Goal: Task Accomplishment & Management: Manage account settings

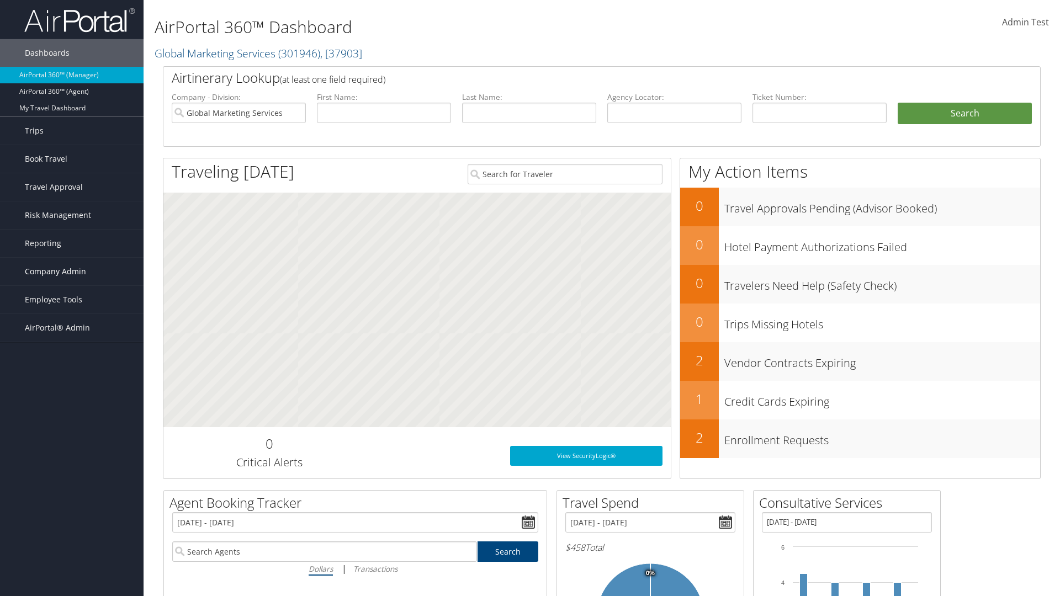
click at [72, 272] on span "Company Admin" at bounding box center [55, 272] width 61 height 28
click at [0, 0] on link "People" at bounding box center [0, 0] width 0 height 0
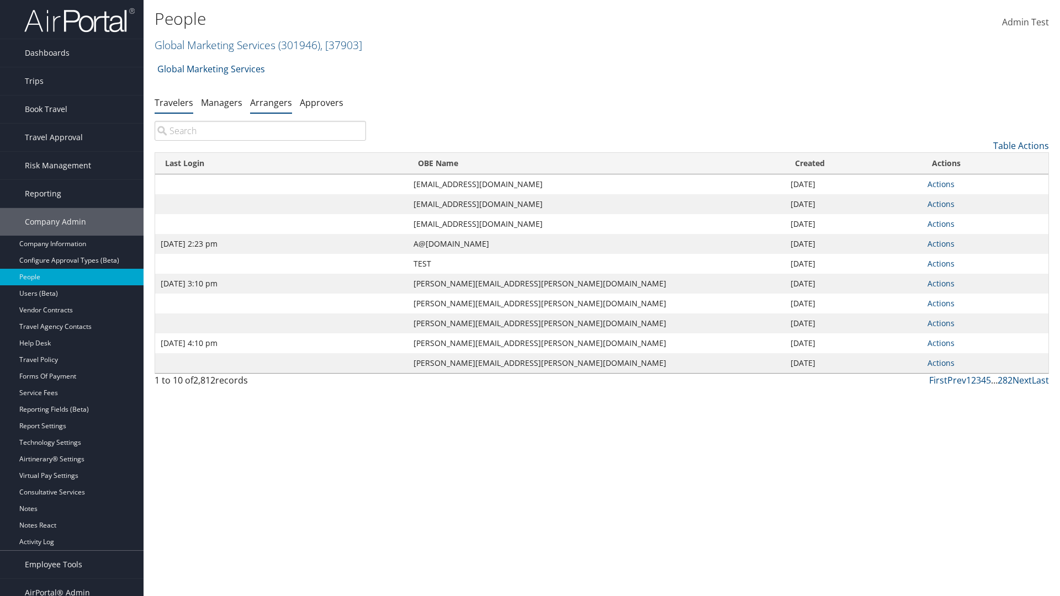
click at [271, 102] on link "Arrangers" at bounding box center [271, 103] width 42 height 12
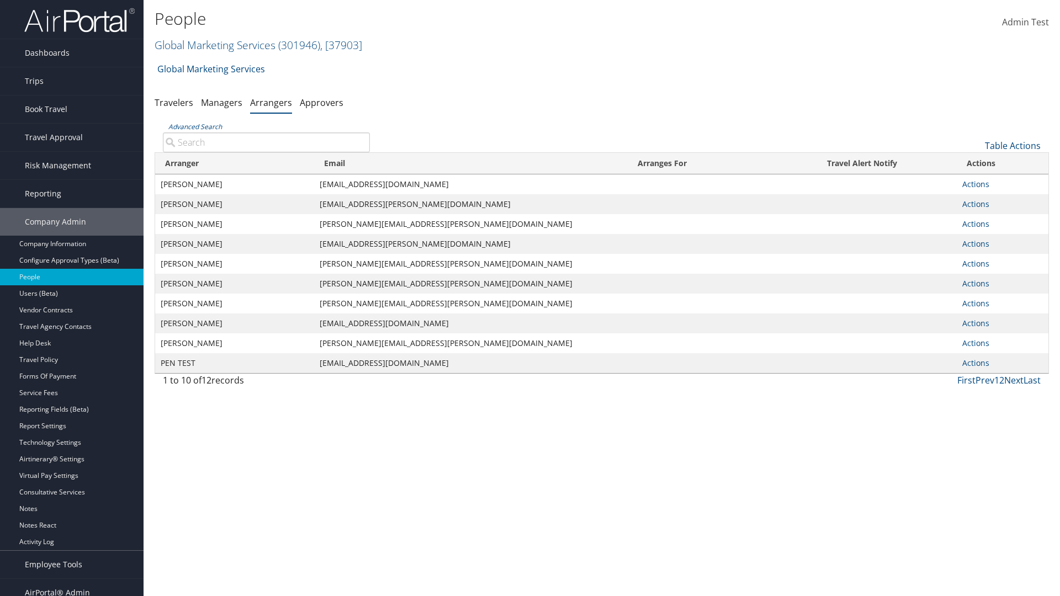
click at [266, 142] on input "Advanced Search" at bounding box center [266, 142] width 207 height 20
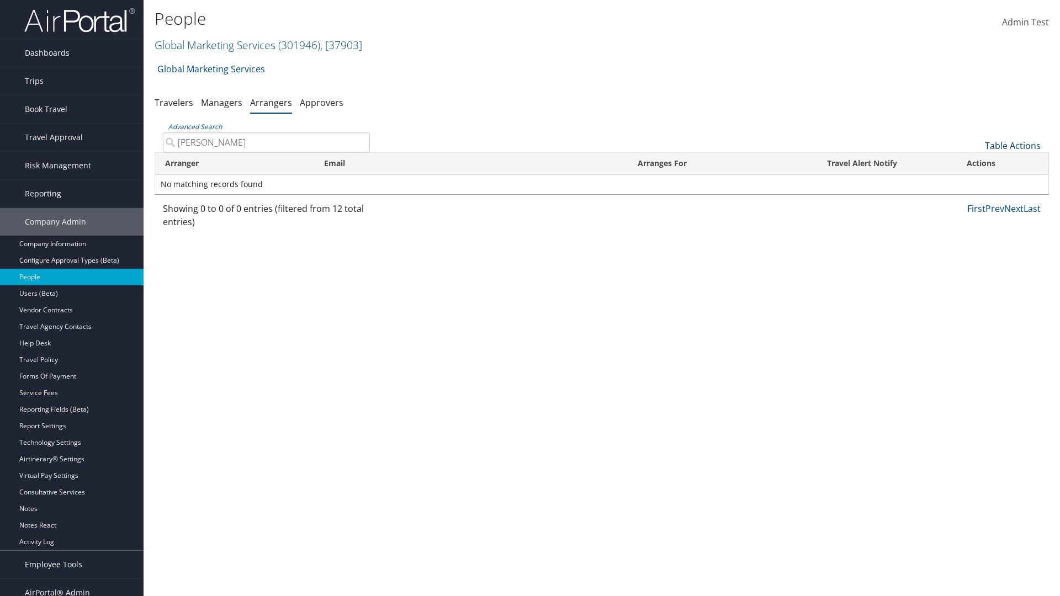
type input "AARON ADAMS"
click at [1012, 146] on link "Table Actions" at bounding box center [1013, 146] width 56 height 12
click at [975, 163] on link "Add An Arranger" at bounding box center [975, 162] width 145 height 19
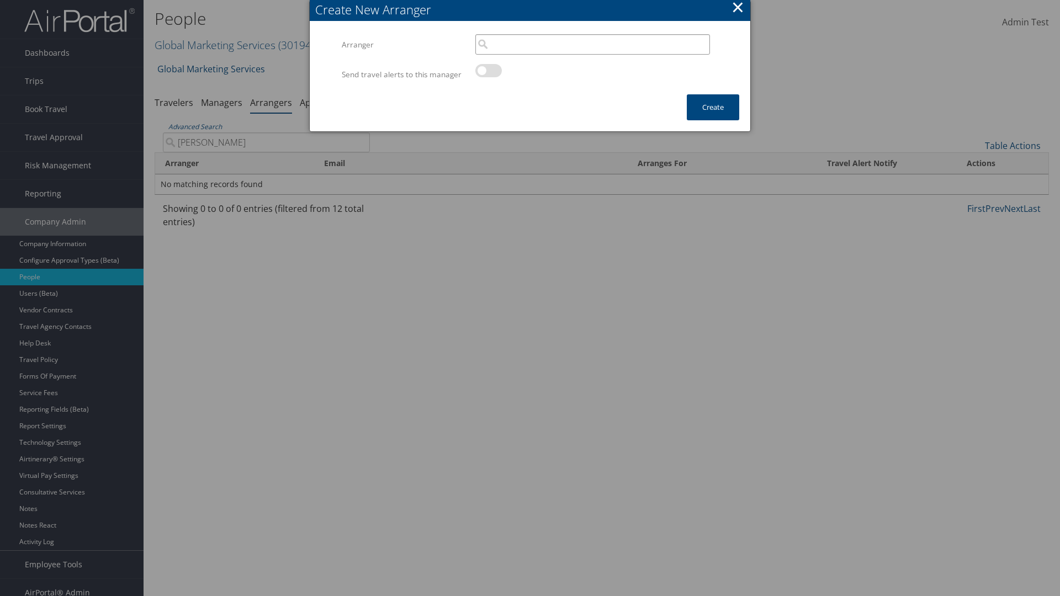
click at [592, 44] on input "search" at bounding box center [592, 44] width 235 height 20
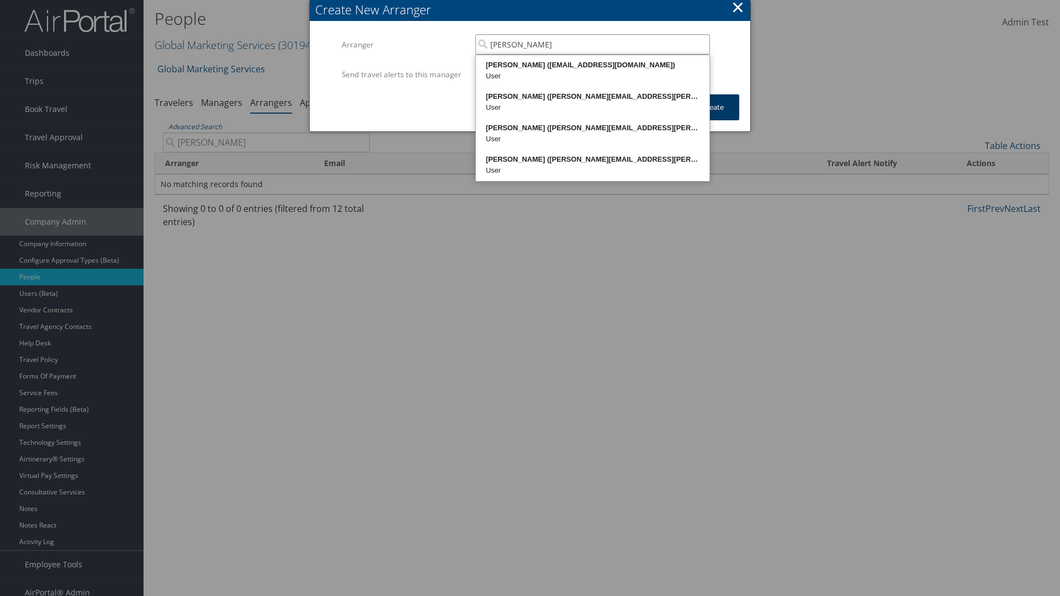
click at [592, 65] on div "AARON ADAMS (20768968@test898661.com)" at bounding box center [592, 65] width 230 height 11
type input "AARON ADAMS"
click at [713, 118] on button "Create" at bounding box center [713, 107] width 52 height 26
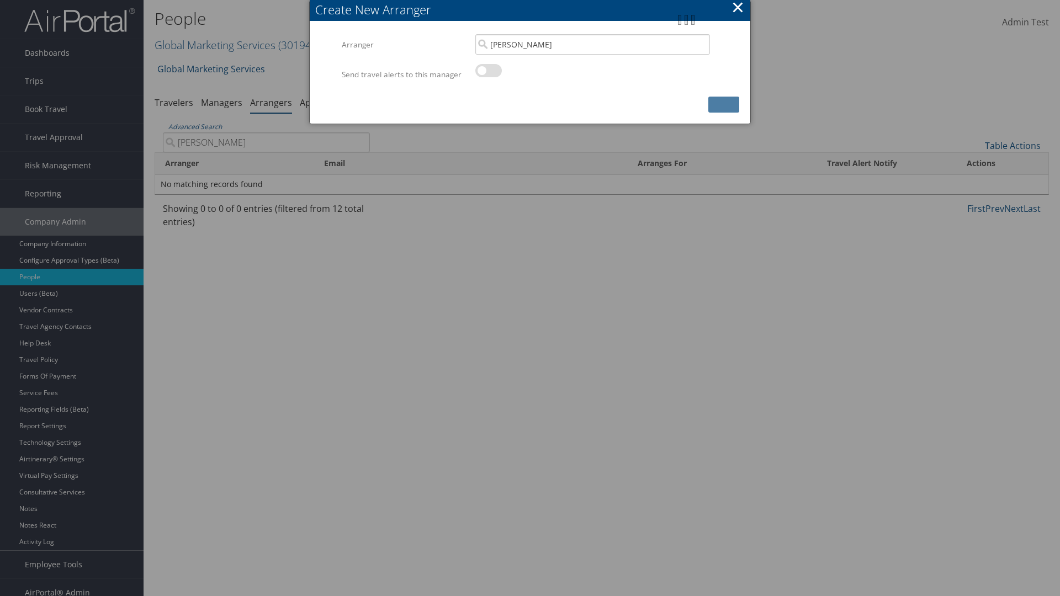
scroll to position [11, 0]
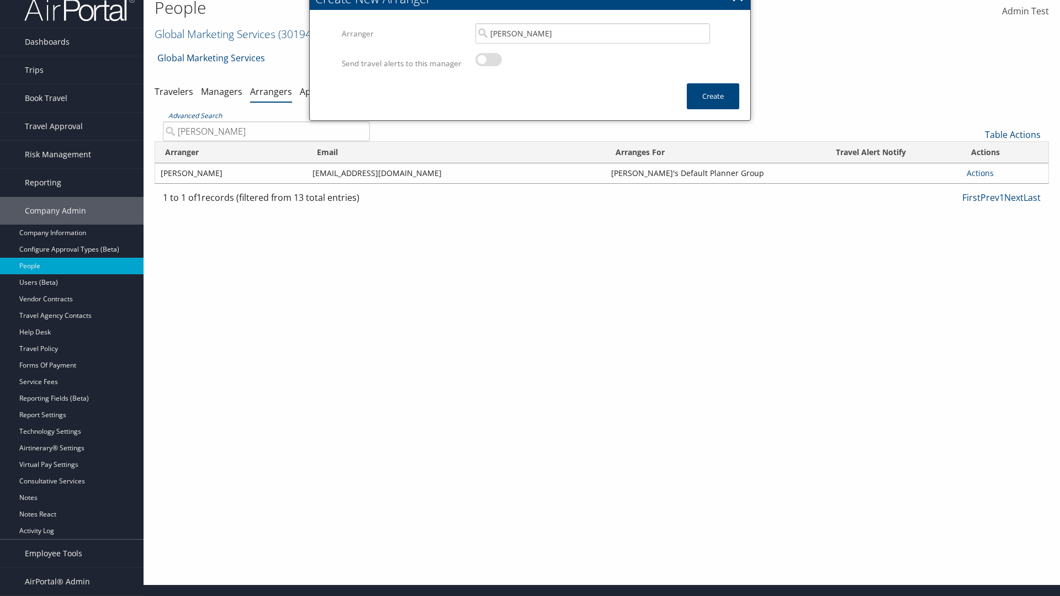
click at [266, 131] on input "AARON ADAMS" at bounding box center [266, 131] width 207 height 20
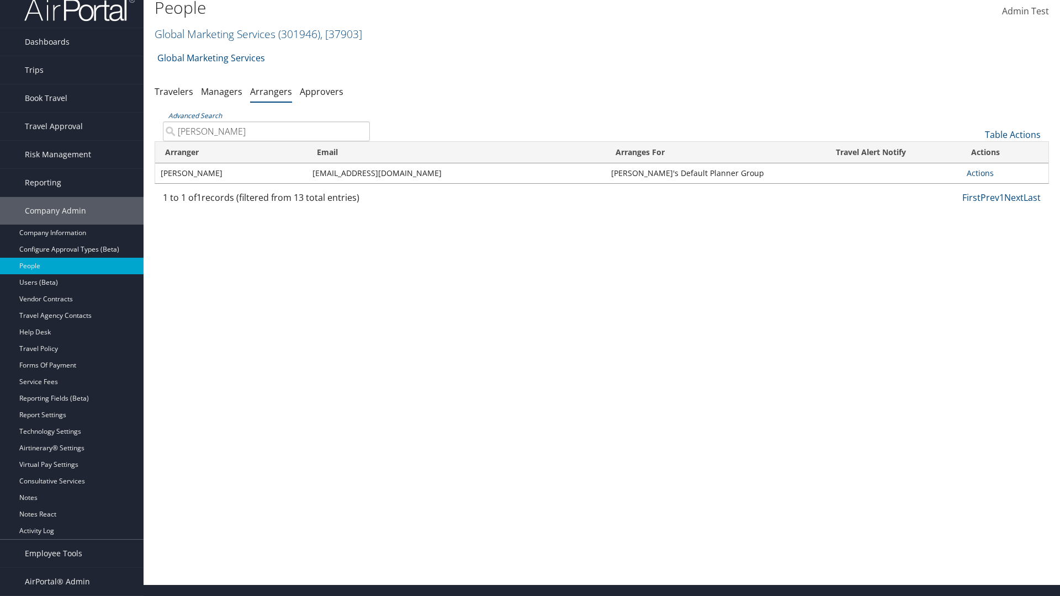
type input "AARON ADA"
